Goal: Task Accomplishment & Management: Use online tool/utility

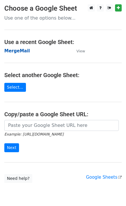
click at [20, 53] on strong "MergeMail" at bounding box center [17, 50] width 26 height 5
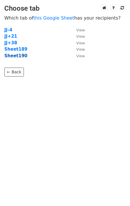
click at [19, 58] on strong "Sheet190" at bounding box center [15, 55] width 23 height 5
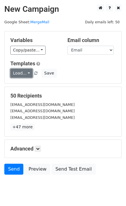
click at [22, 71] on link "Load..." at bounding box center [21, 73] width 22 height 9
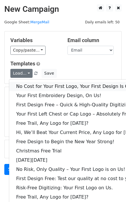
click at [42, 87] on link "No Cost for Your First Logo, Your First Design Is On Us!" at bounding box center [78, 86] width 139 height 9
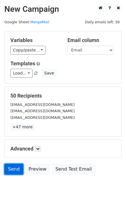
click at [7, 170] on link "Send" at bounding box center [13, 169] width 19 height 11
